Goal: Navigation & Orientation: Find specific page/section

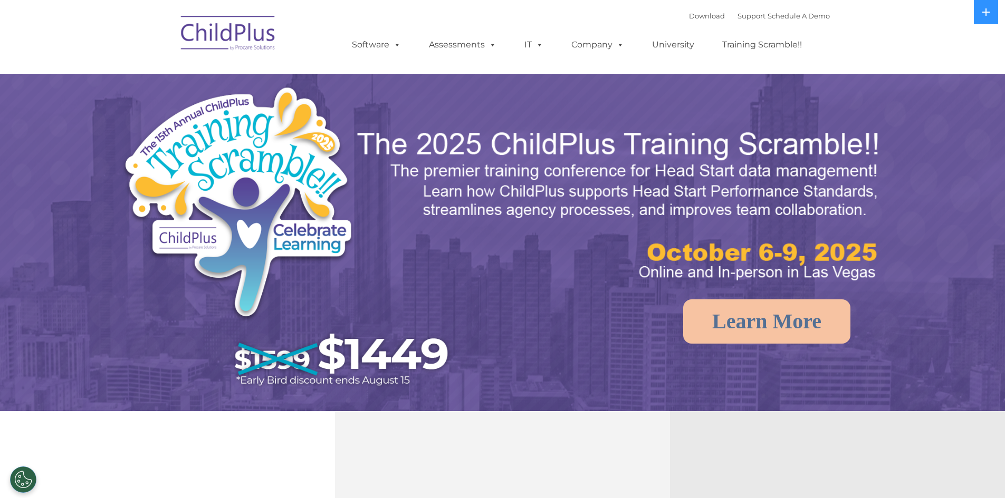
select select "MEDIUM"
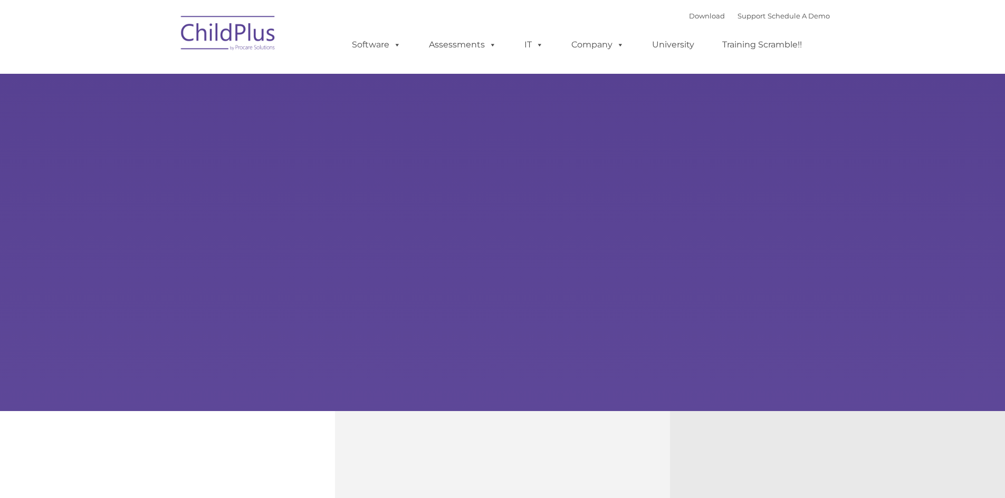
type input ""
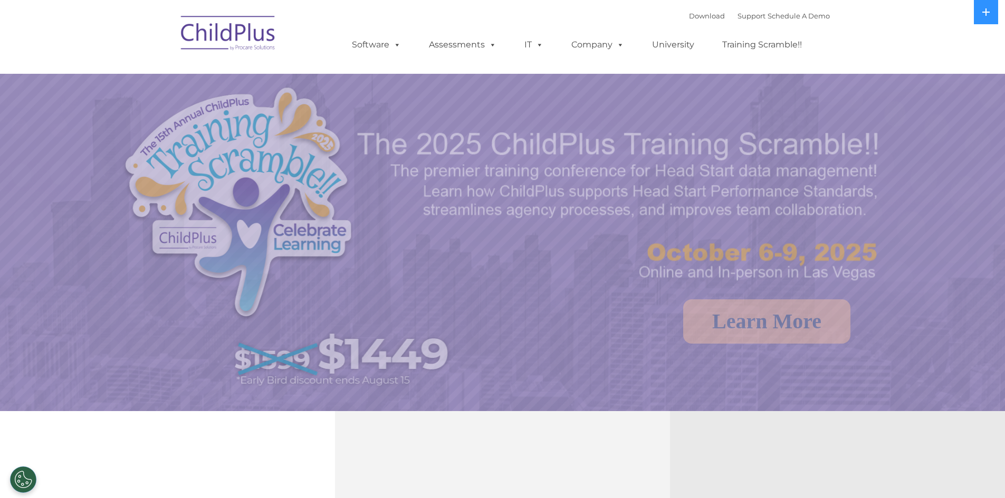
select select "MEDIUM"
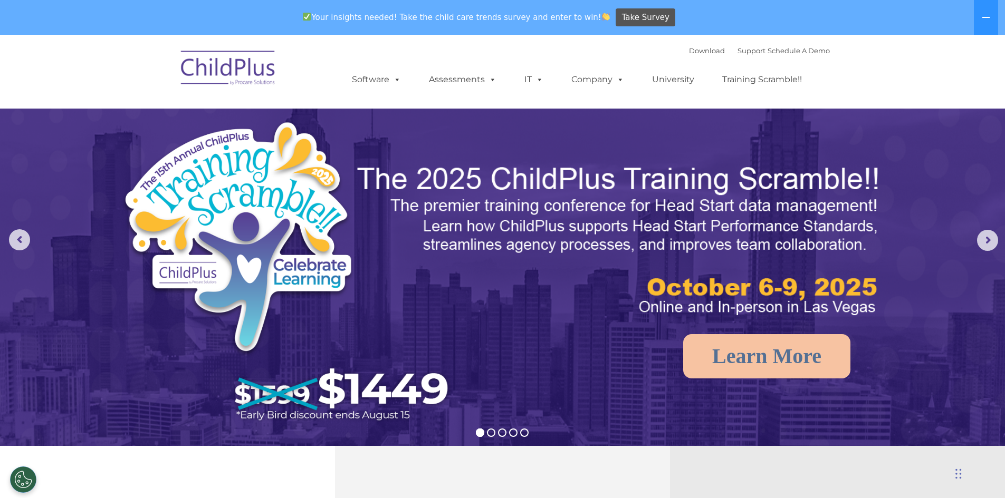
click at [257, 64] on img at bounding box center [228, 69] width 105 height 53
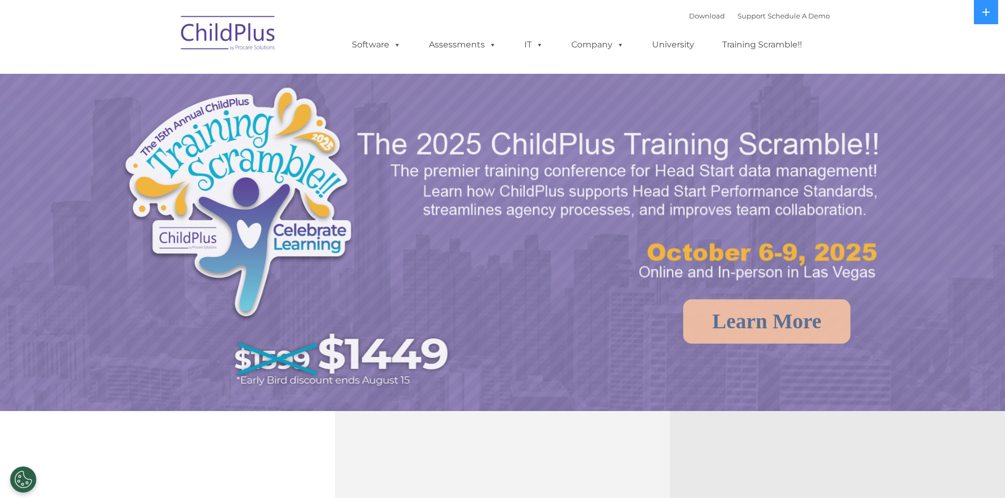
select select "MEDIUM"
